Goal: Transaction & Acquisition: Purchase product/service

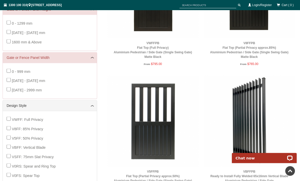
scroll to position [127, 0]
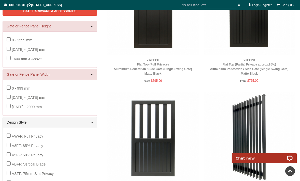
click at [257, 71] on link "V8FFPB Flat Top (Partial Privacy approx.85%) Aluminium Pedestrian / Side Gate (…" at bounding box center [249, 66] width 78 height 17
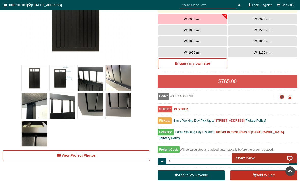
scroll to position [132, 0]
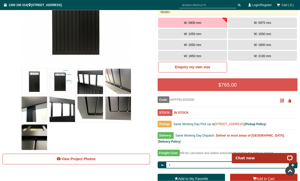
click at [277, 22] on button "W: 0975 mm" at bounding box center [262, 23] width 69 height 10
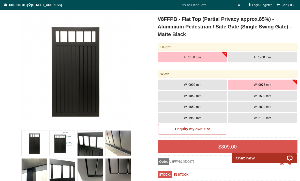
scroll to position [70, 0]
click at [278, 57] on button "H: 1700 mm" at bounding box center [262, 57] width 69 height 10
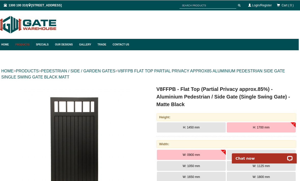
scroll to position [0, 0]
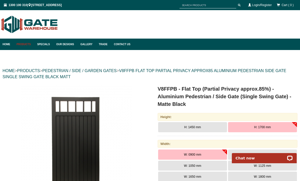
click at [109, 73] on link "PEDESTRIAN / SIDE / GARDEN GATES" at bounding box center [79, 71] width 74 height 4
click at [113, 72] on link "PEDESTRIAN / SIDE / GARDEN GATES" at bounding box center [79, 71] width 74 height 4
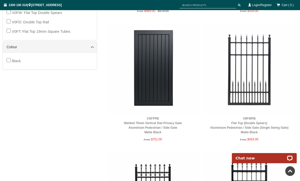
scroll to position [323, 0]
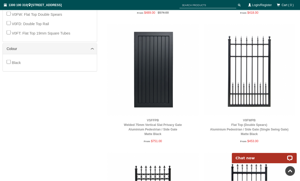
click at [252, 64] on img at bounding box center [249, 69] width 91 height 91
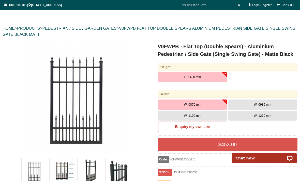
scroll to position [41, 0]
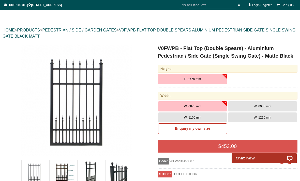
click at [36, 29] on link "PRODUCTS" at bounding box center [28, 30] width 23 height 4
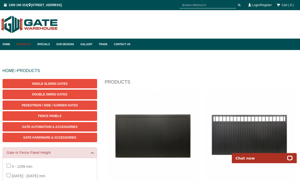
click at [84, 107] on link "Pedestrian / Side / Garden Gates" at bounding box center [50, 105] width 95 height 9
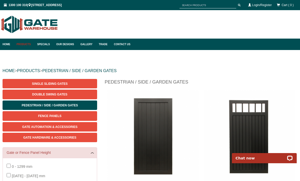
click at [10, 45] on link "Home" at bounding box center [8, 44] width 11 height 11
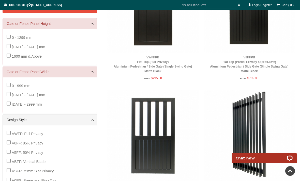
scroll to position [129, 0]
click at [242, 64] on link "V8FFPB Flat Top (Partial Privacy approx.85%) Aluminium Pedestrian / Side Gate (…" at bounding box center [249, 63] width 78 height 17
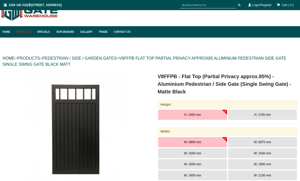
scroll to position [13, 0]
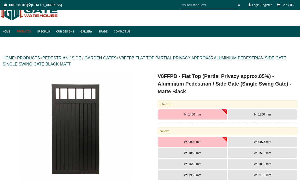
click at [263, 111] on button "H: 1700 mm" at bounding box center [262, 115] width 69 height 10
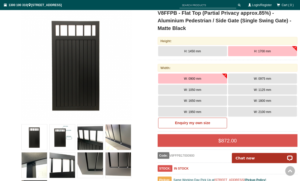
scroll to position [77, 0]
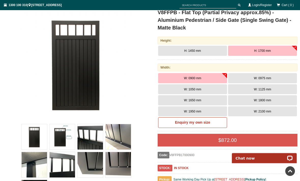
click at [219, 88] on button "W: 1050 mm" at bounding box center [192, 89] width 69 height 10
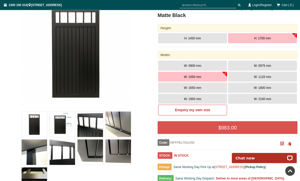
scroll to position [89, 0]
click at [264, 77] on span "W: 1125 mm" at bounding box center [262, 77] width 17 height 4
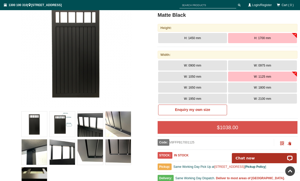
click at [214, 75] on button "W: 1050 mm" at bounding box center [192, 77] width 69 height 10
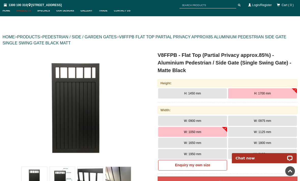
scroll to position [0, 0]
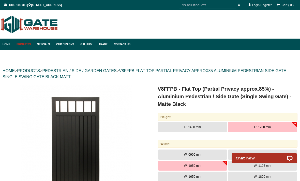
click at [68, 75] on link "V8FFPB FLAT TOP PARTIAL PRIVACY APPROX85 ALUMINIUM PEDESTRIAN SIDE GATE SINGLE …" at bounding box center [145, 74] width 284 height 10
click at [68, 71] on link "PEDESTRIAN / SIDE / GARDEN GATES" at bounding box center [79, 71] width 74 height 4
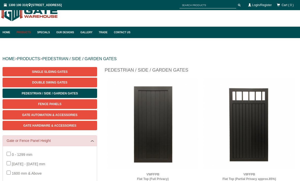
scroll to position [13, 0]
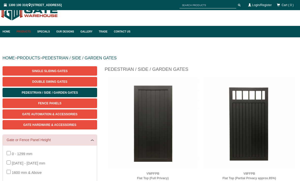
click at [79, 84] on link "Double Swing Gates" at bounding box center [50, 81] width 95 height 9
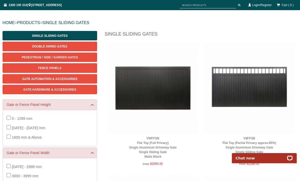
scroll to position [54, 0]
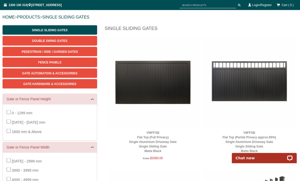
click at [82, 40] on link "Double Swing Gates" at bounding box center [50, 40] width 95 height 9
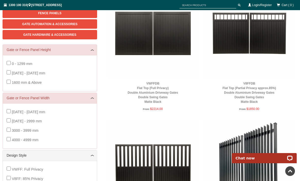
scroll to position [103, 0]
click at [272, 41] on img at bounding box center [249, 33] width 91 height 91
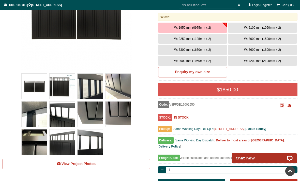
scroll to position [127, 0]
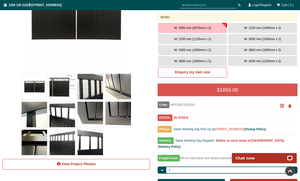
click at [255, 42] on button "W: 3000 mm (1500mm x 2)" at bounding box center [262, 39] width 69 height 10
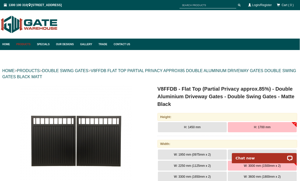
scroll to position [0, 0]
